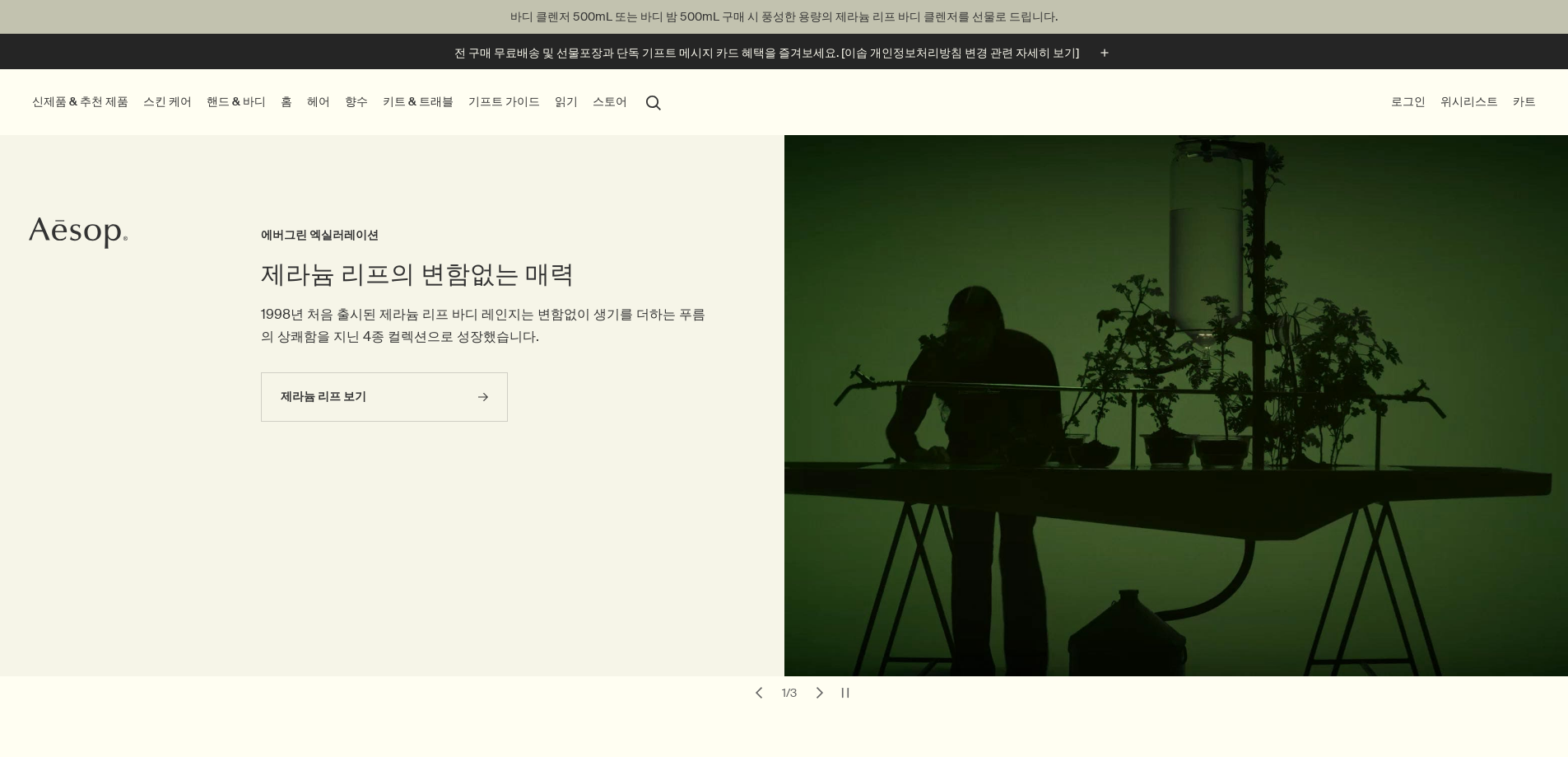
click at [248, 88] on li "핸드 & 바디 핸드 & 바디 더 보기 rightArrow 핸드 워시 & 밤 바 솝 바디 클렌저 & 스크럽 바디 밤 & 오일 데오도란트 핸드 &…" at bounding box center [236, 102] width 66 height 66
click at [248, 96] on link "핸드 & 바디" at bounding box center [236, 102] width 66 height 22
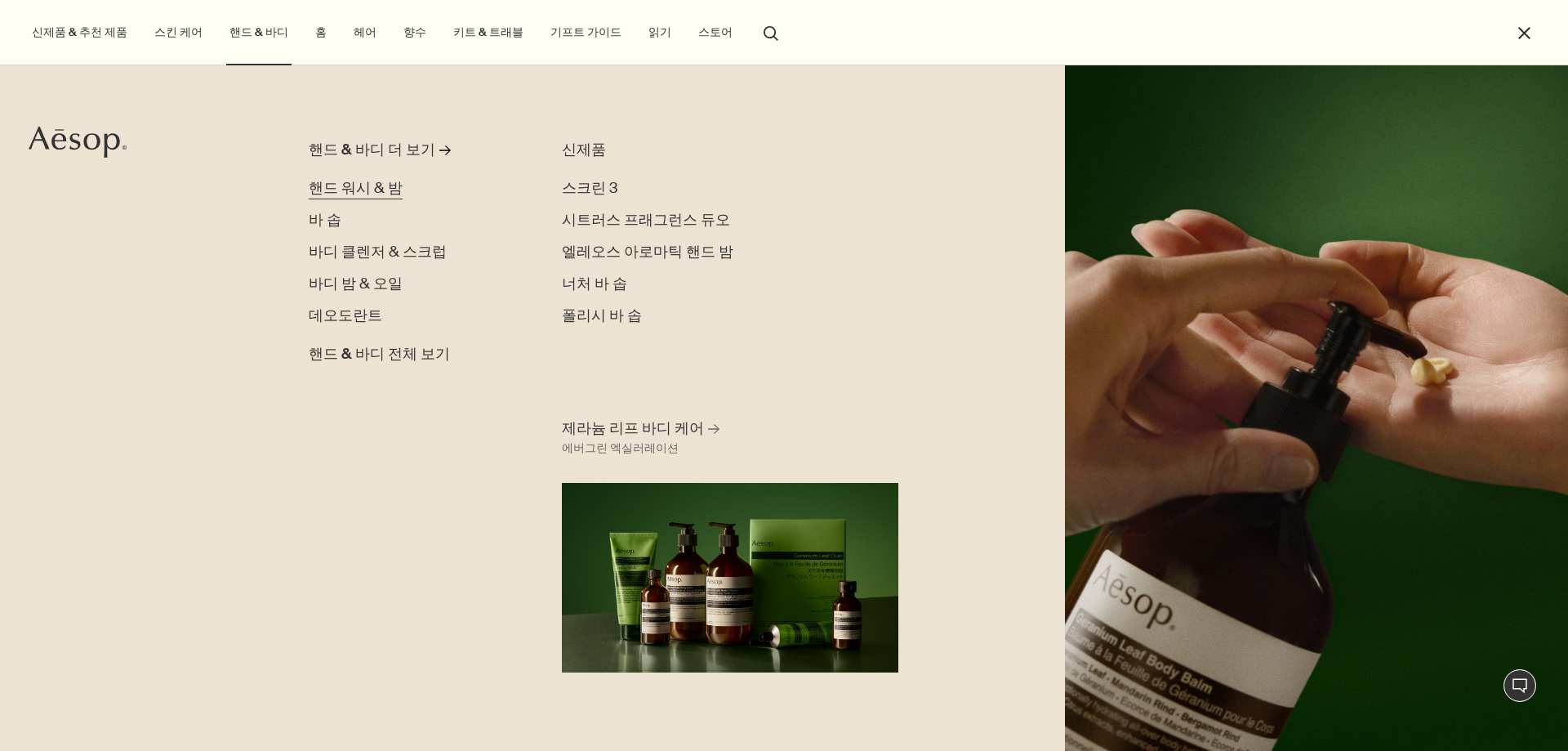
click at [370, 192] on span "핸드 워시 & 밤" at bounding box center [355, 188] width 94 height 19
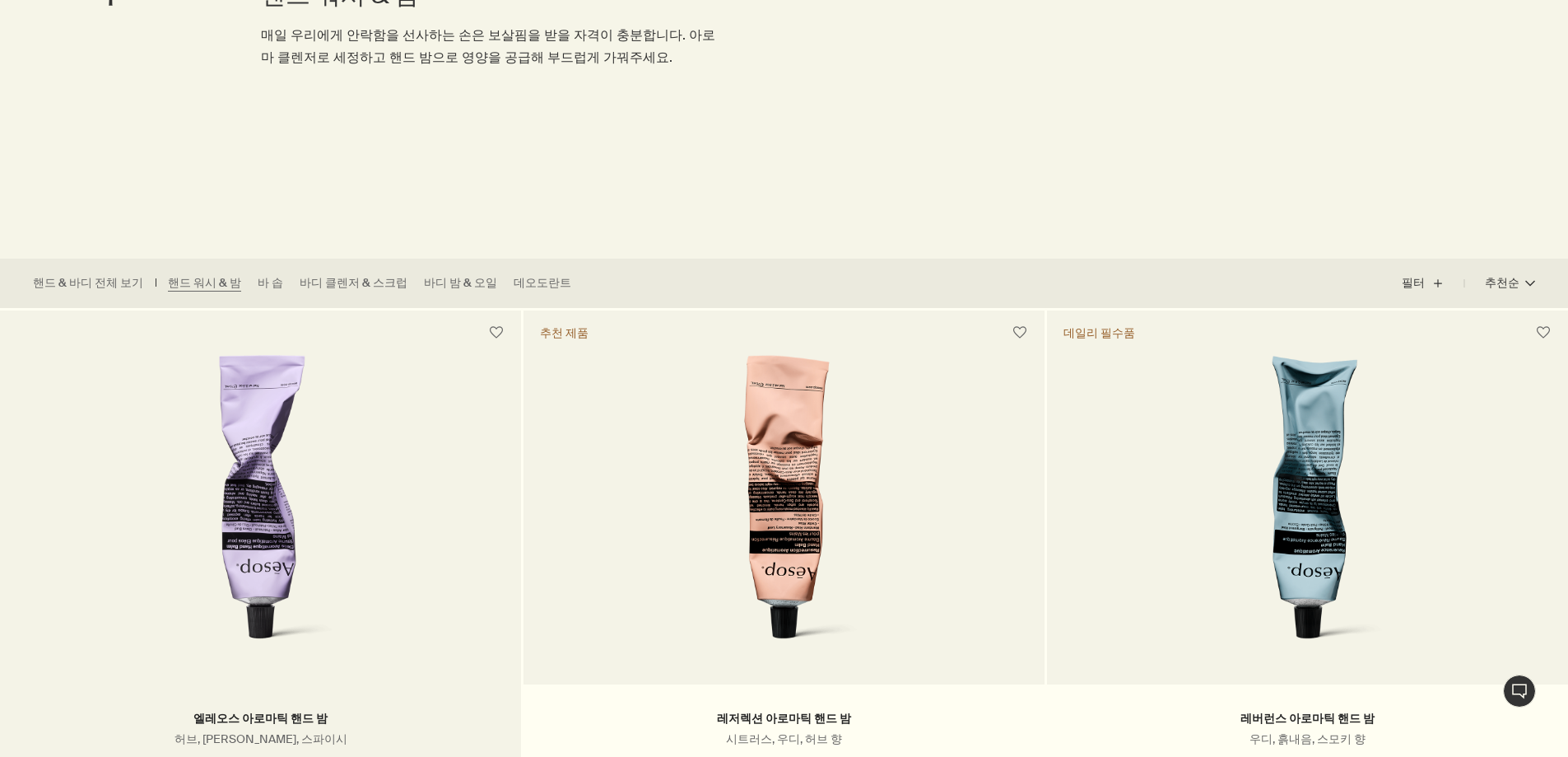
click at [193, 488] on img at bounding box center [261, 507] width 256 height 305
